Goal: Information Seeking & Learning: Learn about a topic

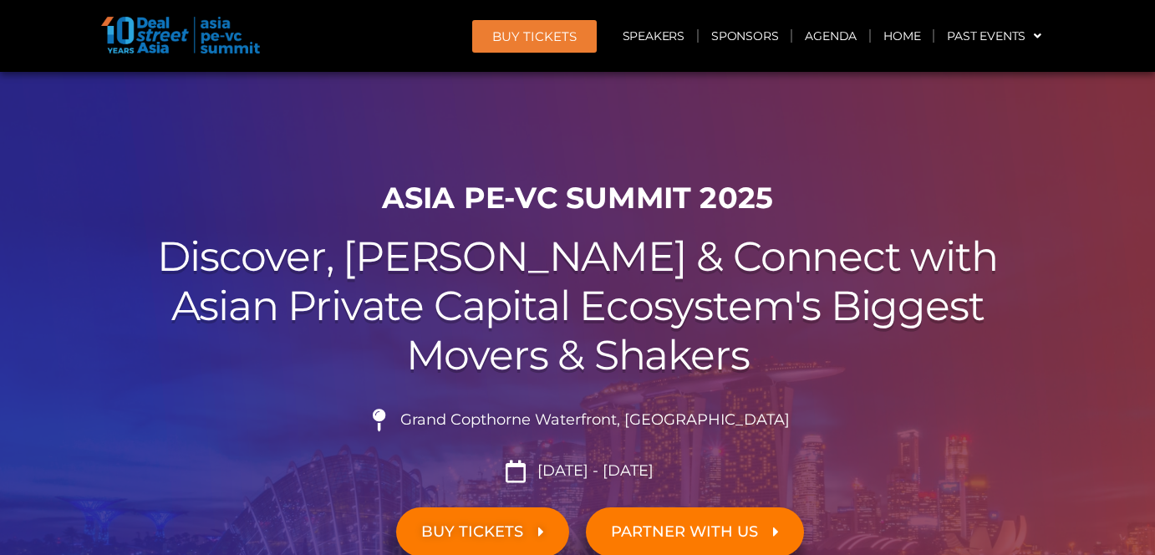
click at [976, 292] on h2 "Discover, Learn & Connect with Asian Private Capital Ecosystem's Biggest Movers…" at bounding box center [577, 305] width 936 height 147
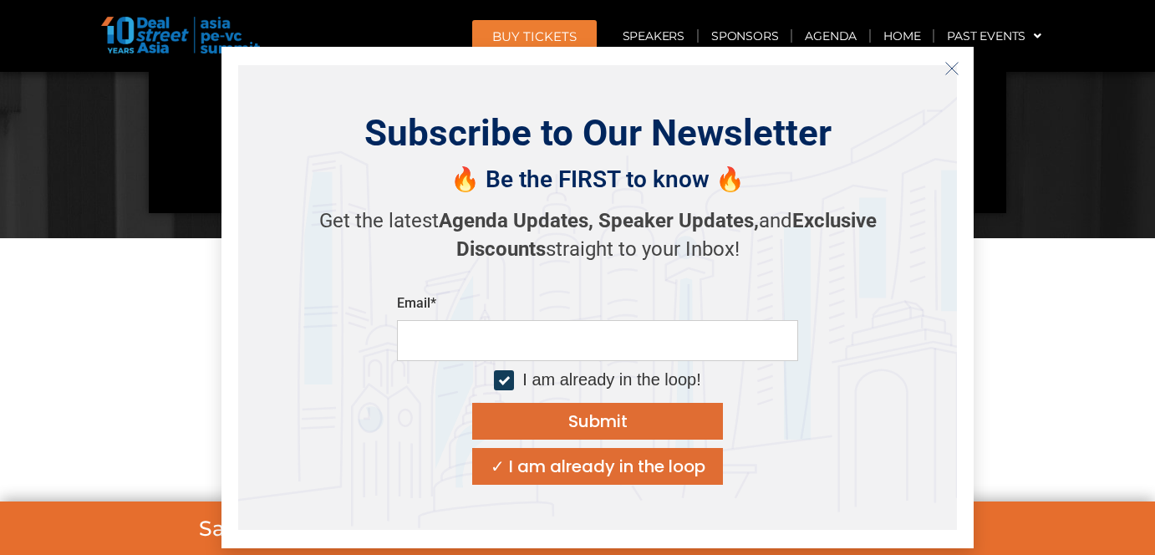
scroll to position [1137, 0]
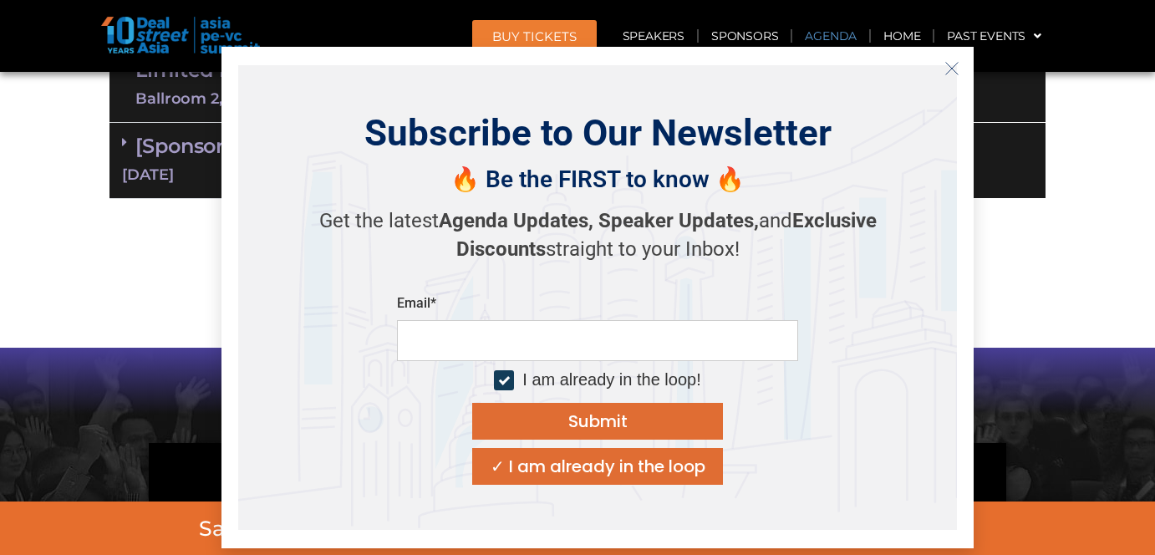
click at [955, 73] on icon "Close" at bounding box center [952, 68] width 15 height 15
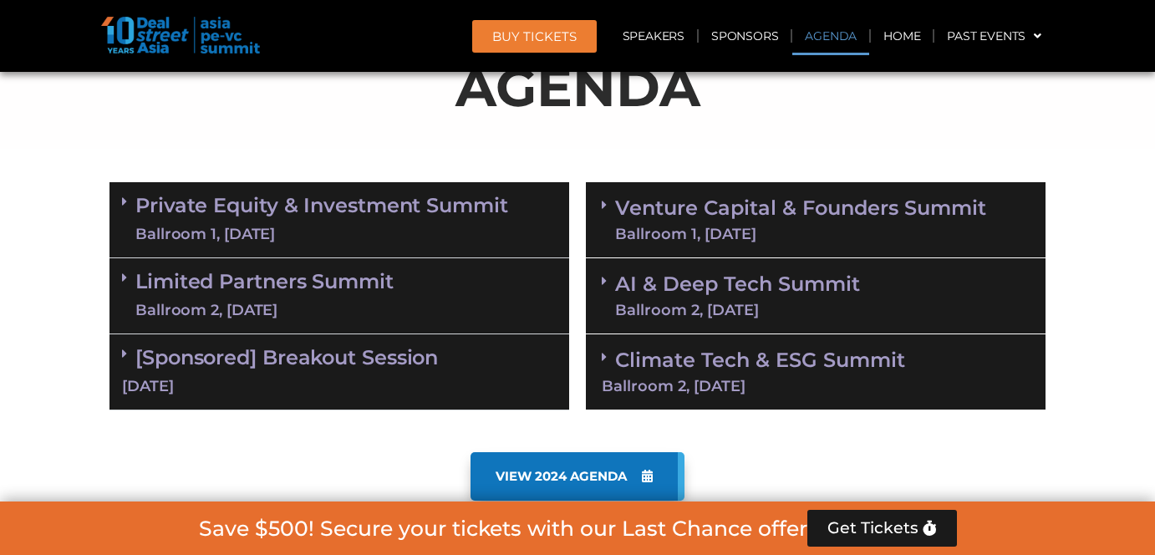
scroll to position [927, 0]
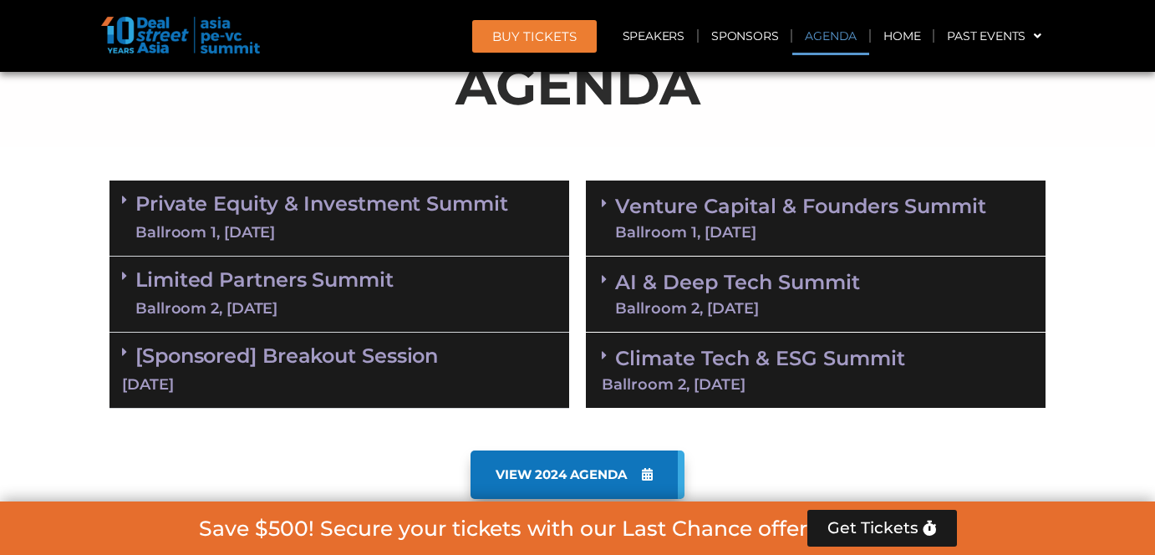
click at [385, 214] on link "Private Equity & Investment Summit Ballroom 1, [DATE]" at bounding box center [321, 218] width 373 height 50
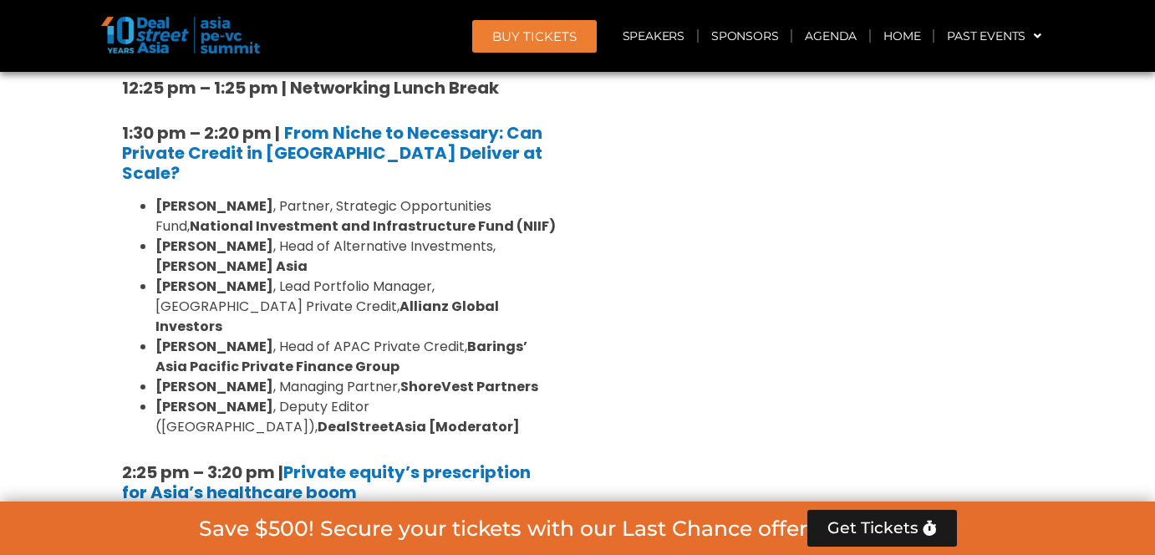
scroll to position [2284, 0]
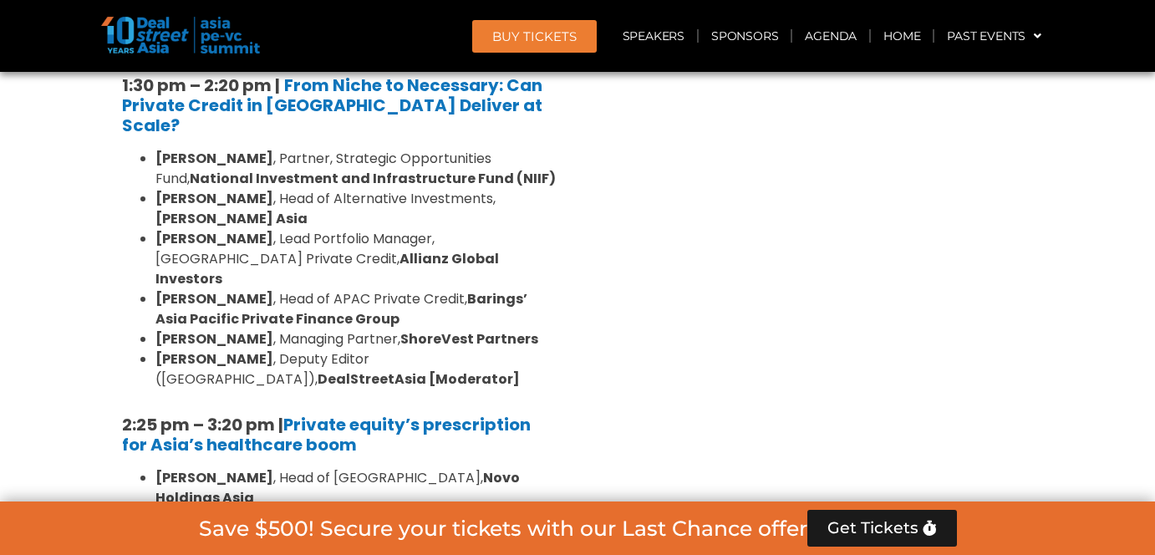
click at [890, 281] on div "Venture Capital & Founders​ Summit Ballroom 1, [DATE] 8:00 am – 9:00 am | Regis…" at bounding box center [816, 237] width 476 height 2843
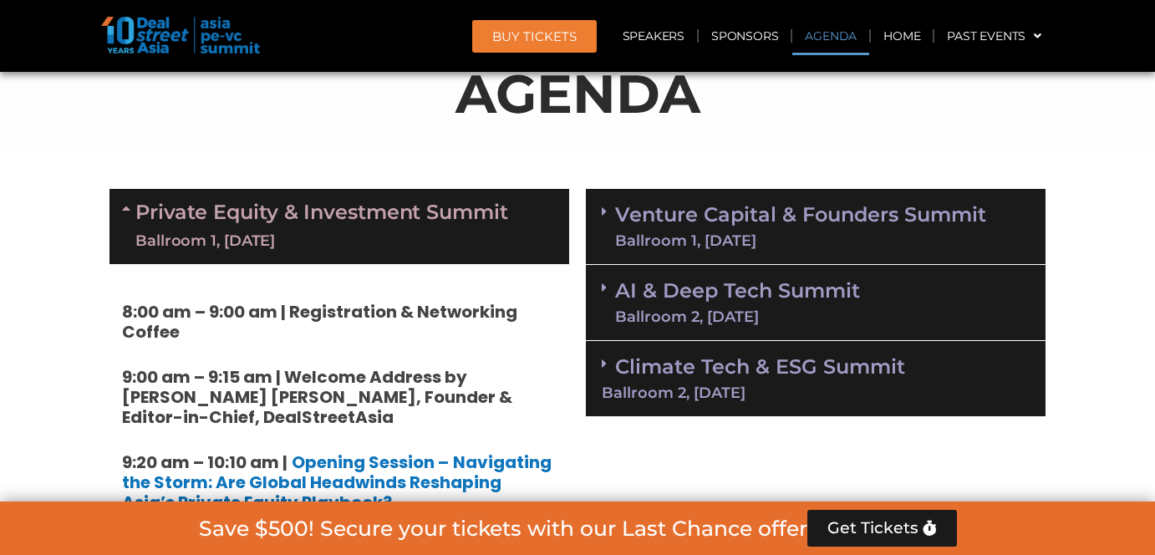
scroll to position [907, 0]
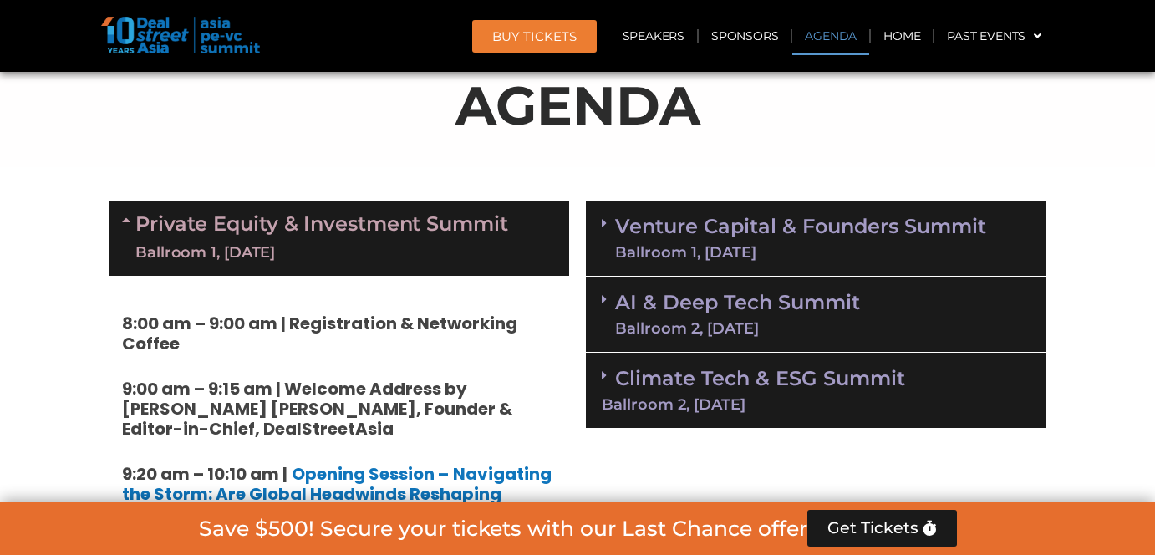
click at [645, 228] on link "Venture Capital & Founders​ Summit Ballroom 1, [DATE]" at bounding box center [800, 237] width 371 height 43
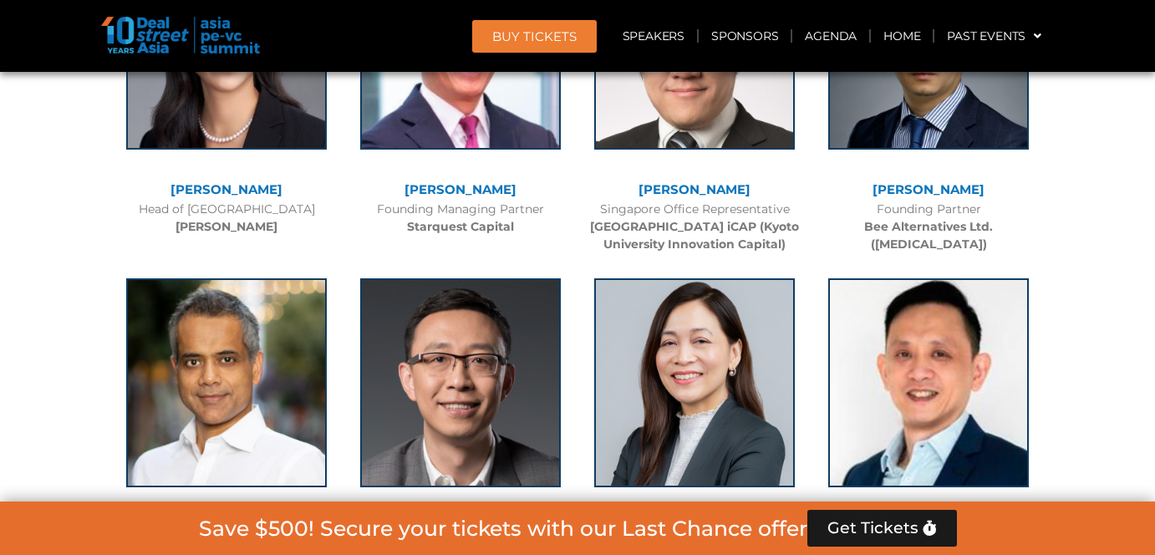
scroll to position [9959, 0]
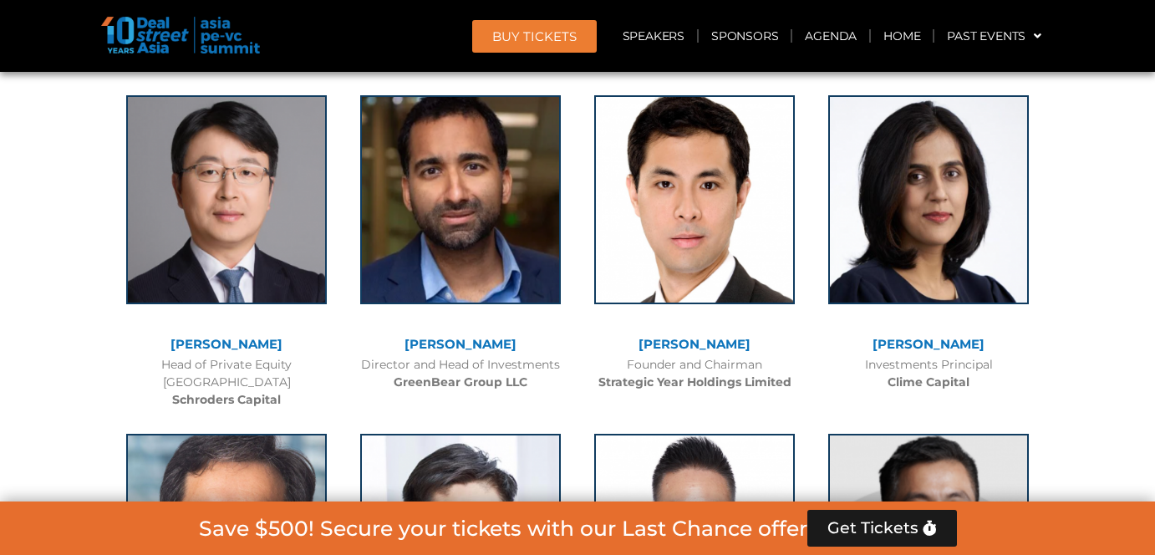
scroll to position [8580, 0]
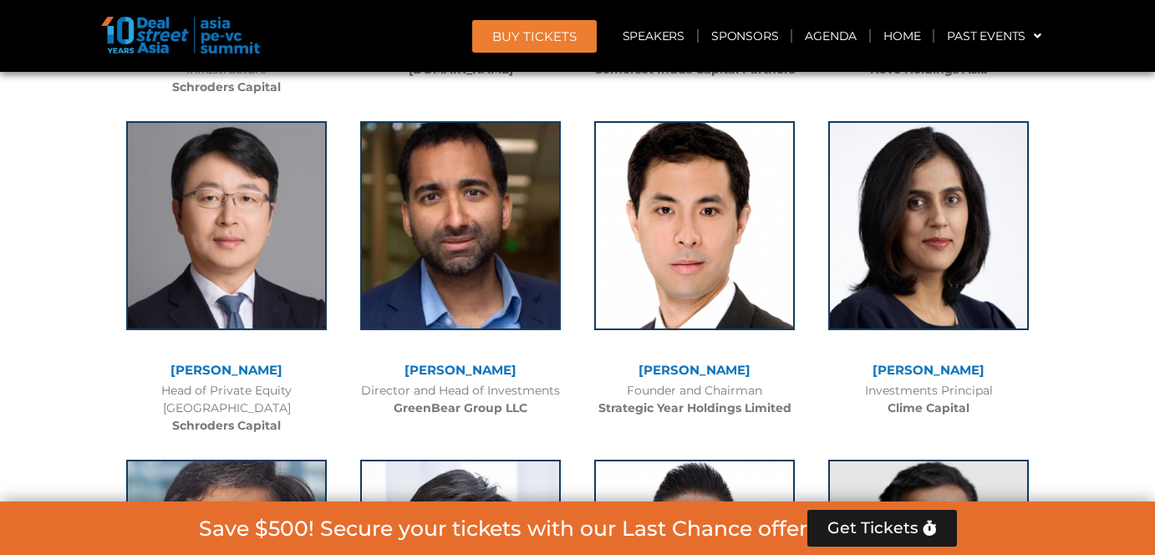
click at [1091, 380] on div at bounding box center [577, 419] width 1155 height 9136
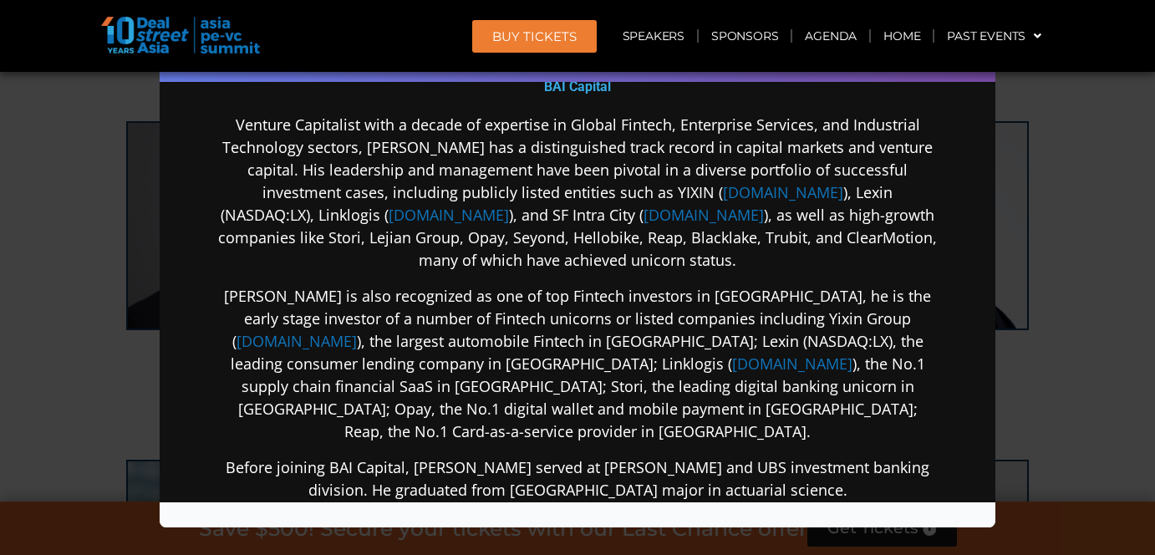
scroll to position [635, 0]
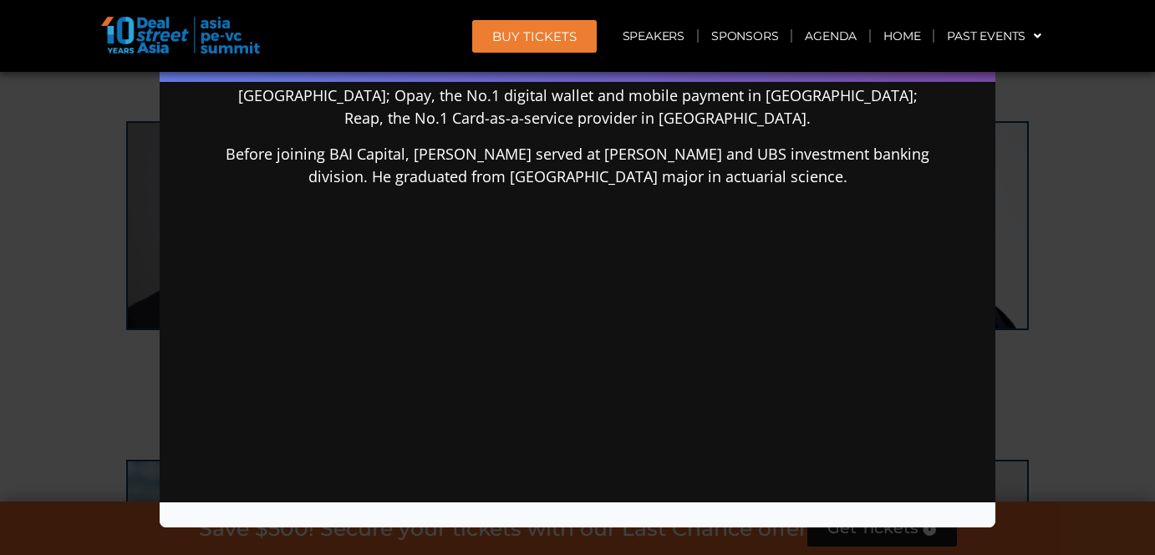
click at [1102, 228] on div "Speaker Profile ×" at bounding box center [577, 277] width 1155 height 555
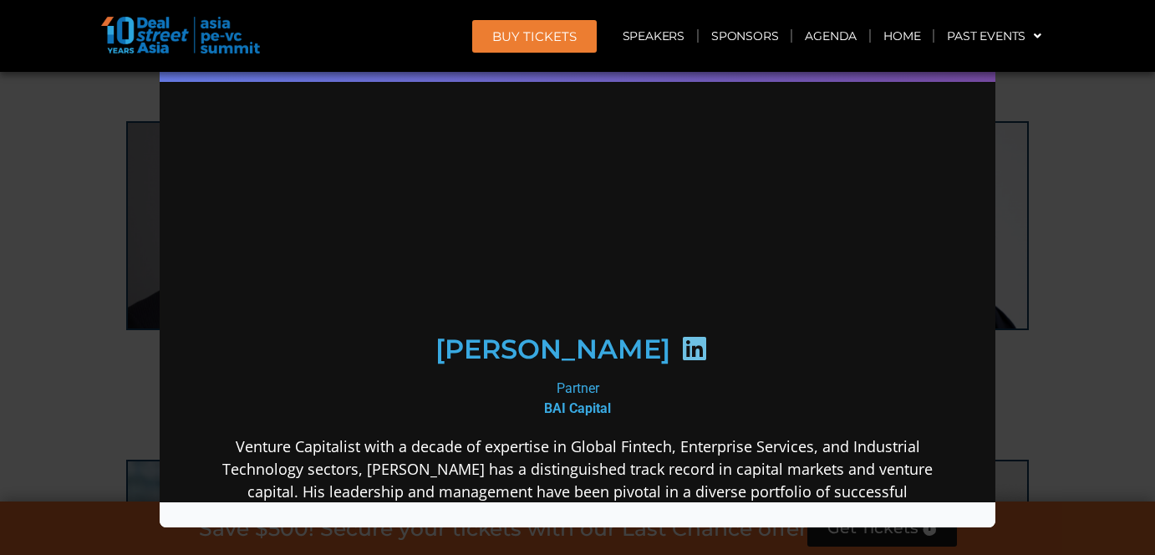
scroll to position [0, 0]
click at [1087, 190] on div "Speaker Profile ×" at bounding box center [577, 277] width 1155 height 555
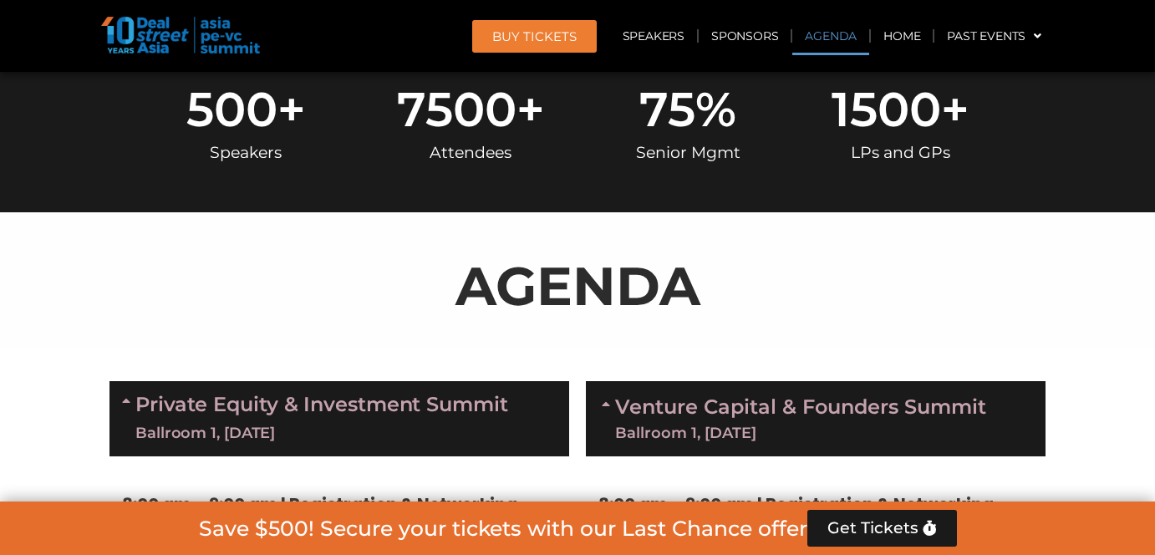
scroll to position [1288, 0]
